Goal: Task Accomplishment & Management: Use online tool/utility

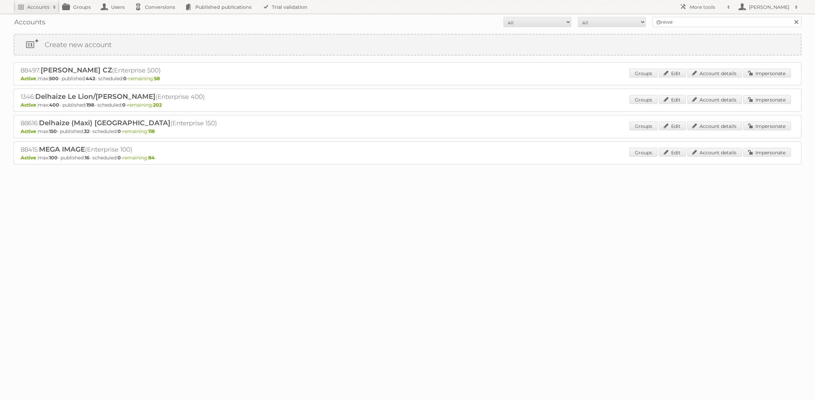
type input "@rewe"
click at [791, 17] on input "Search" at bounding box center [796, 22] width 10 height 10
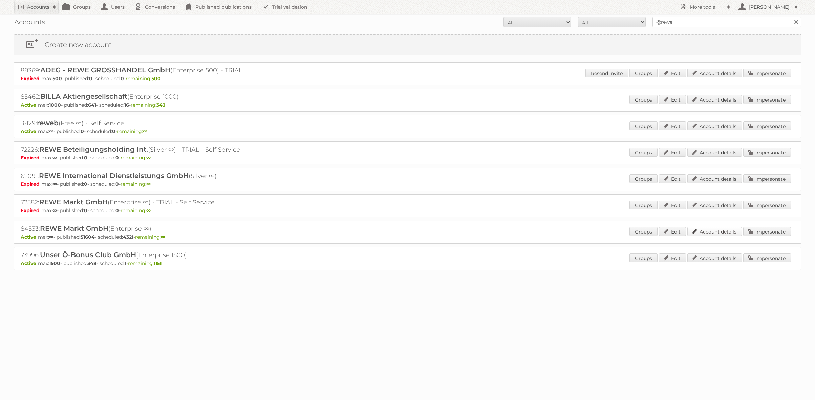
click at [722, 235] on link "Account details" at bounding box center [715, 231] width 55 height 9
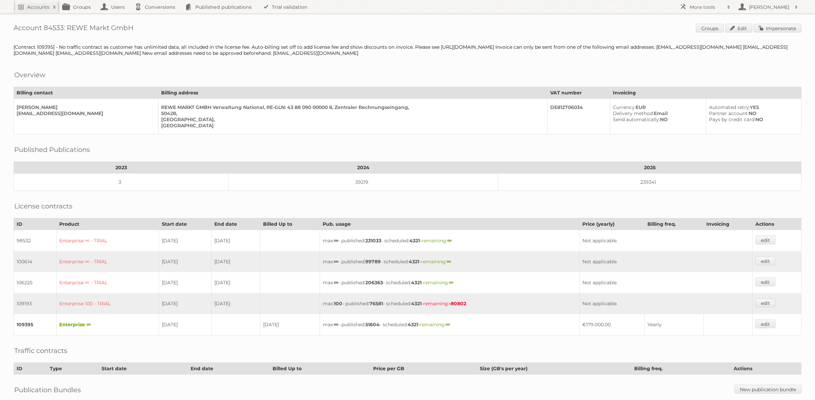
click at [55, 28] on h1 "Account 84533: REWE Markt GmbH Groups Edit Impersonate" at bounding box center [408, 29] width 788 height 10
drag, startPoint x: 55, startPoint y: 28, endPoint x: 214, endPoint y: 29, distance: 159.6
click at [55, 28] on h1 "Account 84533: REWE Markt GmbH Groups Edit Impersonate" at bounding box center [408, 29] width 788 height 10
copy h1 "84533"
click at [782, 24] on link "Impersonate" at bounding box center [778, 28] width 48 height 9
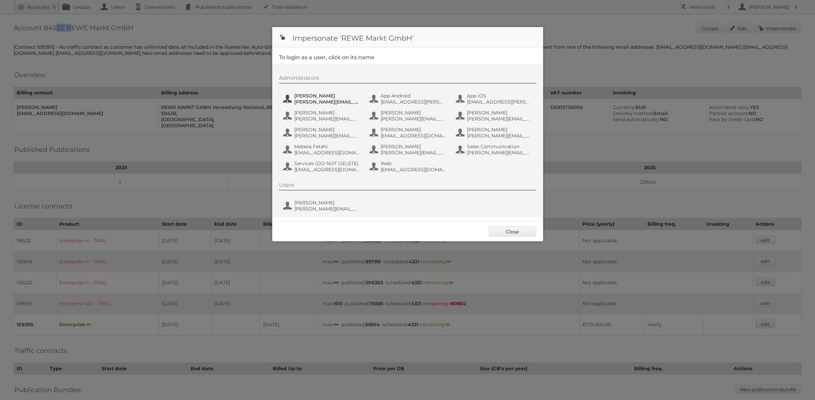
click at [328, 100] on span "alexandra.ramroth-bell@rewe-group.com" at bounding box center [327, 102] width 66 height 6
